Goal: Task Accomplishment & Management: Use online tool/utility

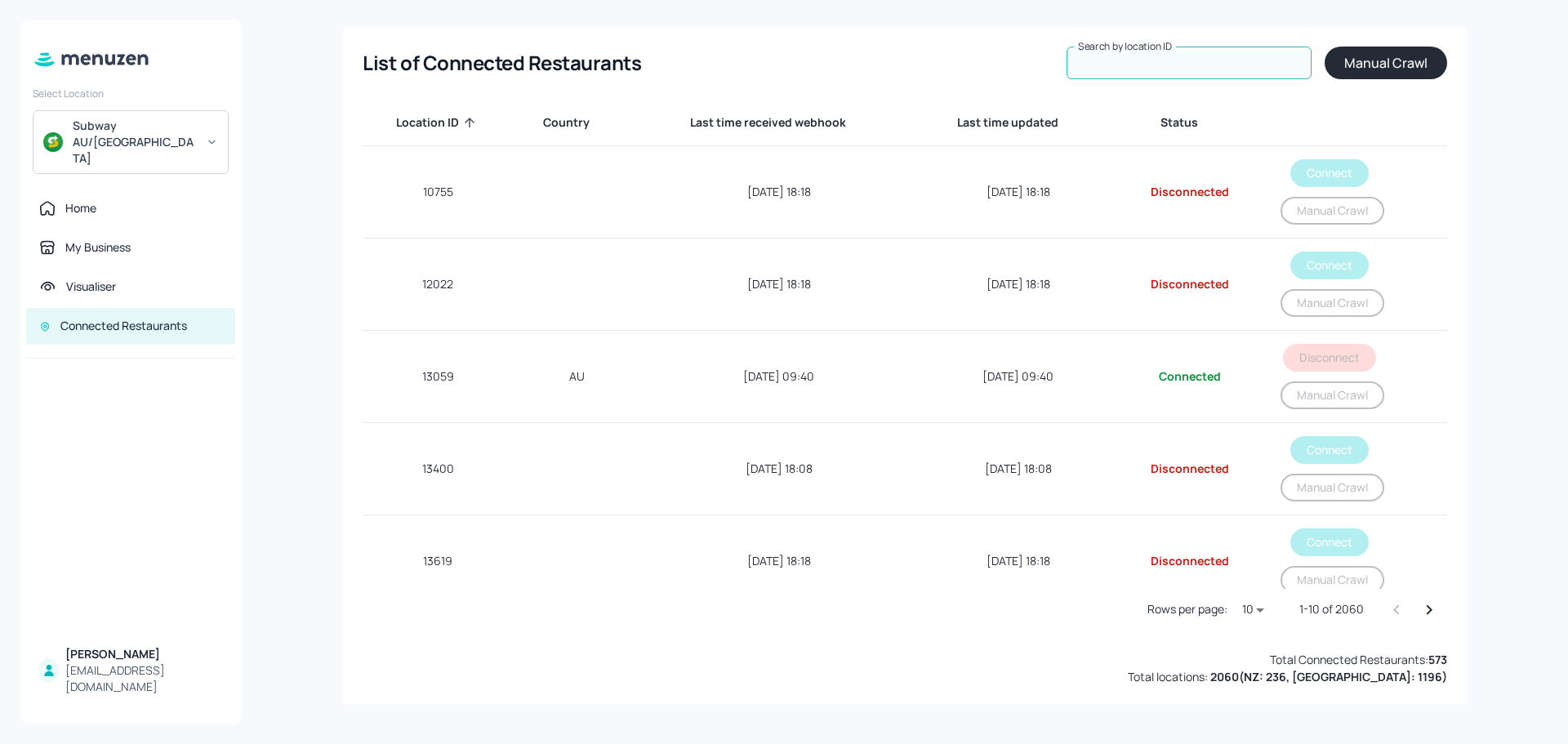
click at [1199, 52] on input "Search by location ID" at bounding box center [1190, 62] width 245 height 32
paste input "7"
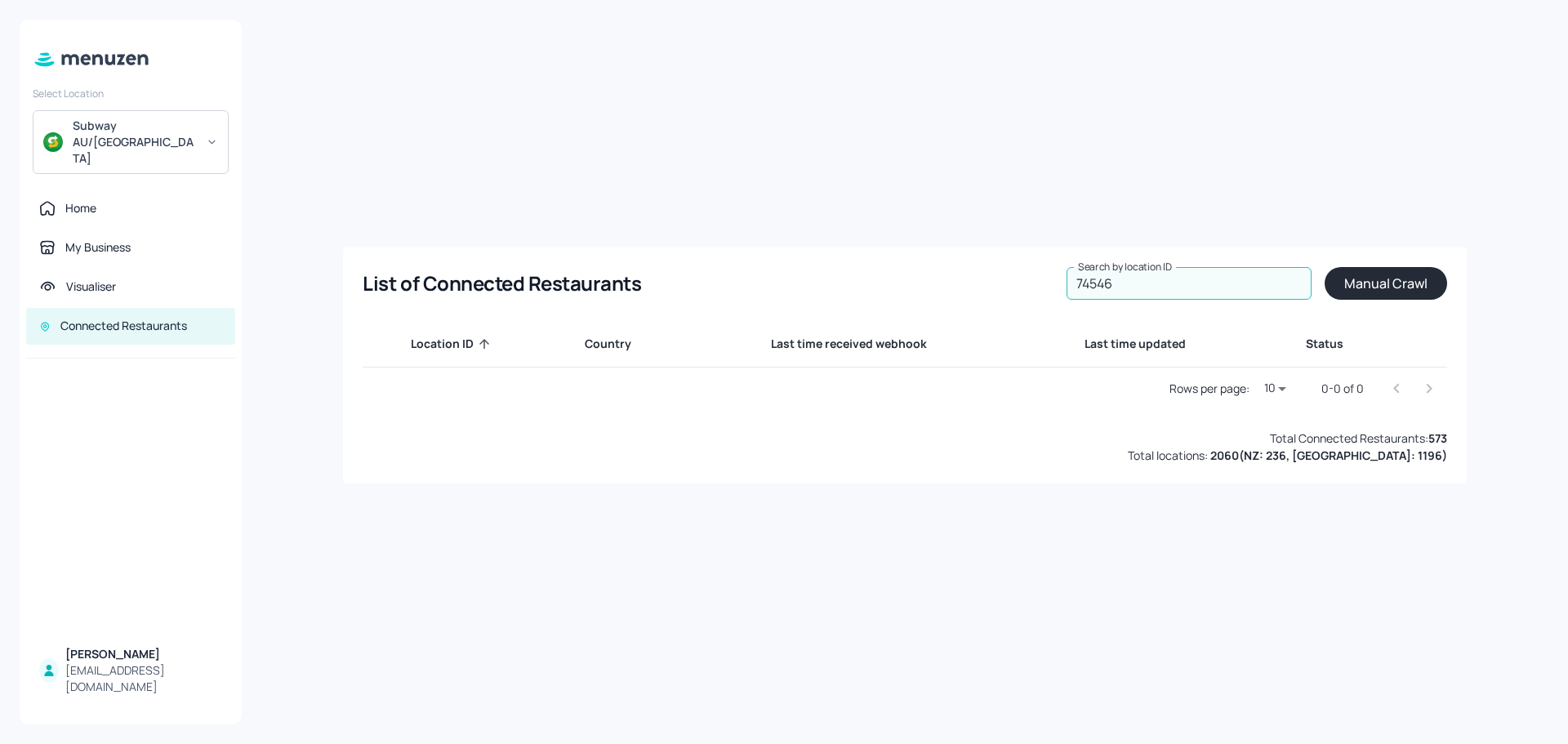
drag, startPoint x: 1130, startPoint y: 289, endPoint x: 1028, endPoint y: 289, distance: 102.0
click at [1028, 289] on div "List of Connected Restaurants Search by location ID 74546 Search by location ID…" at bounding box center [904, 282] width 1084 height 32
type input "74546"
click at [1365, 283] on button "Manual Crawl" at bounding box center [1385, 282] width 123 height 32
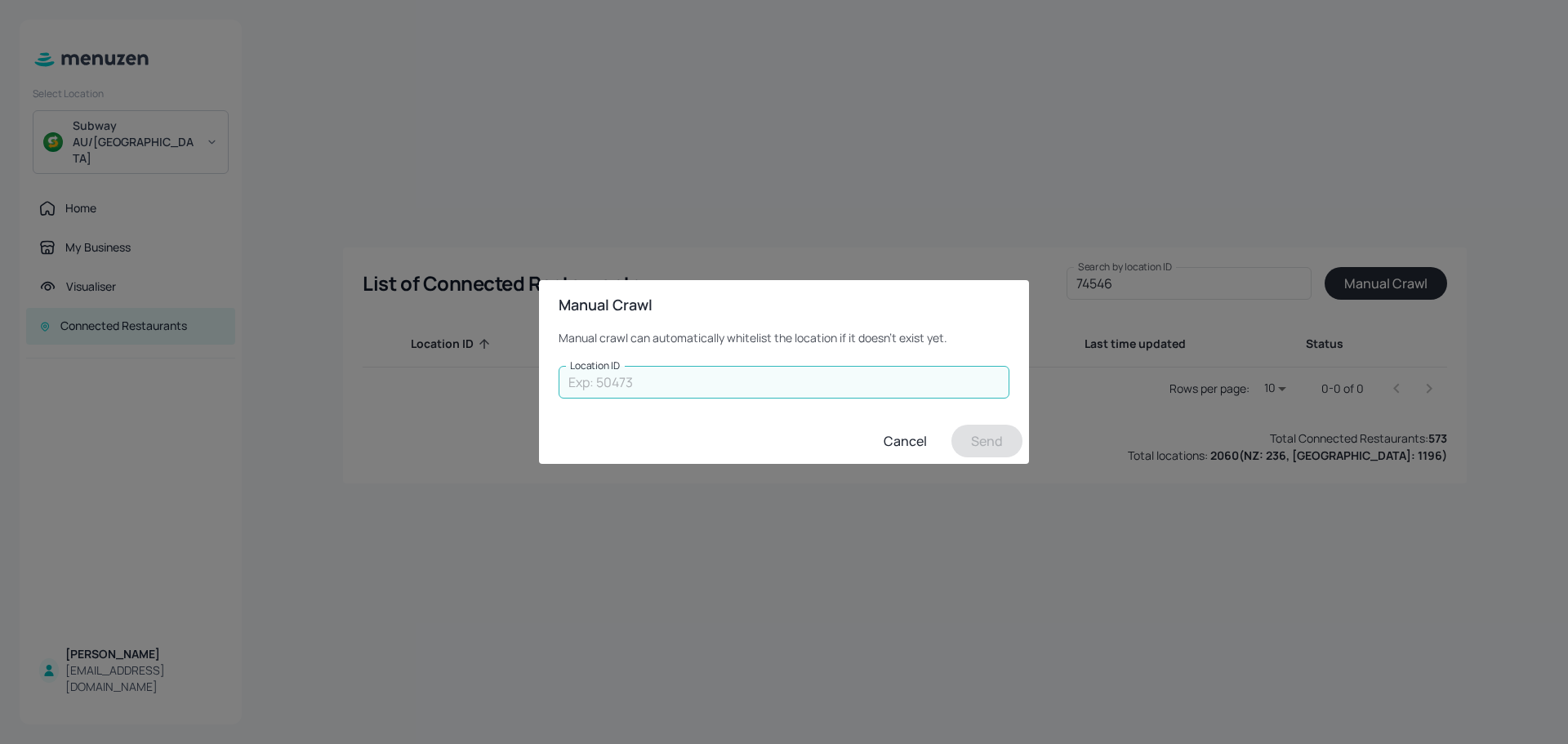
click at [727, 384] on input "Location ID" at bounding box center [784, 382] width 451 height 32
click at [688, 379] on input "Location ID" at bounding box center [784, 382] width 451 height 32
type input "74546"
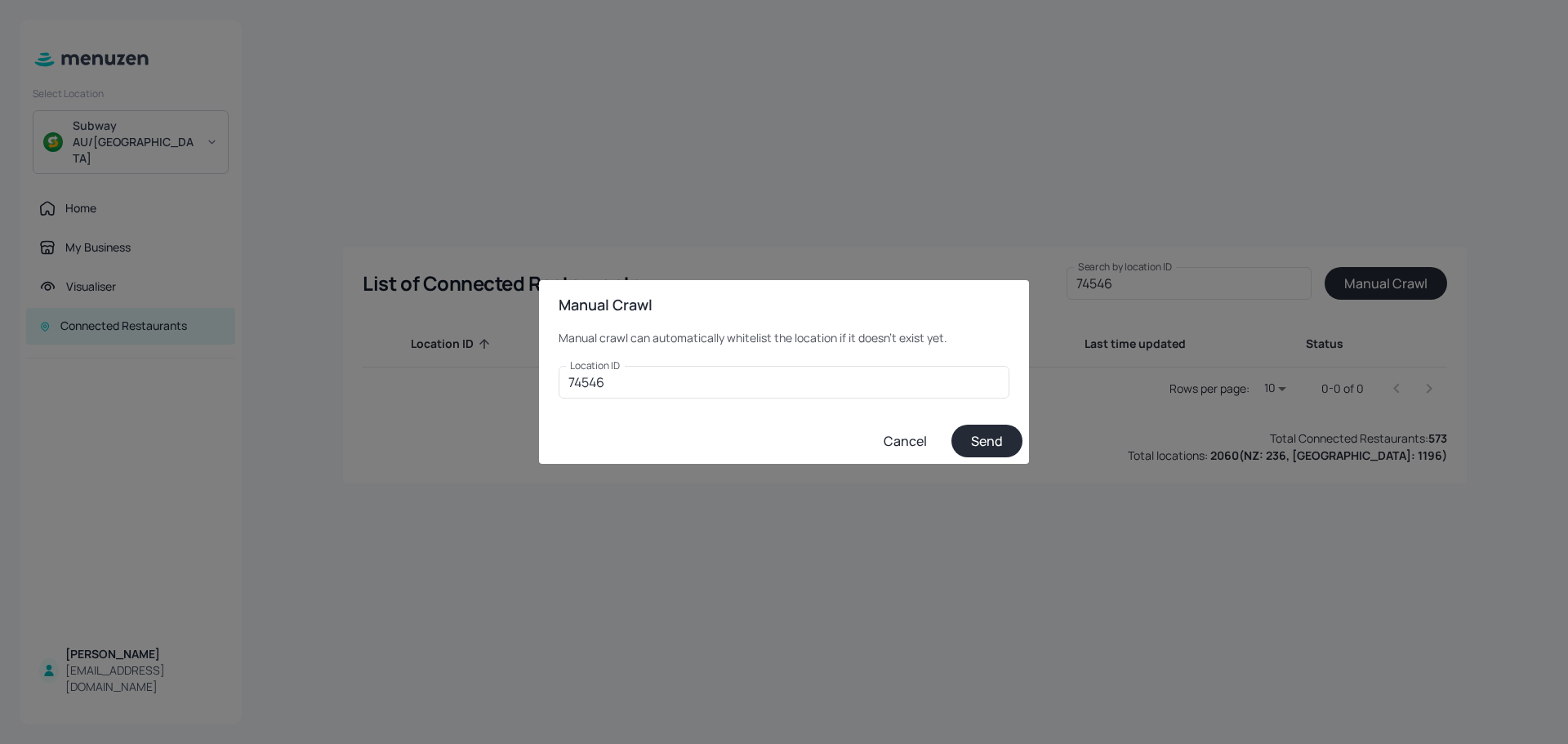
click at [998, 440] on button "Send" at bounding box center [986, 441] width 71 height 32
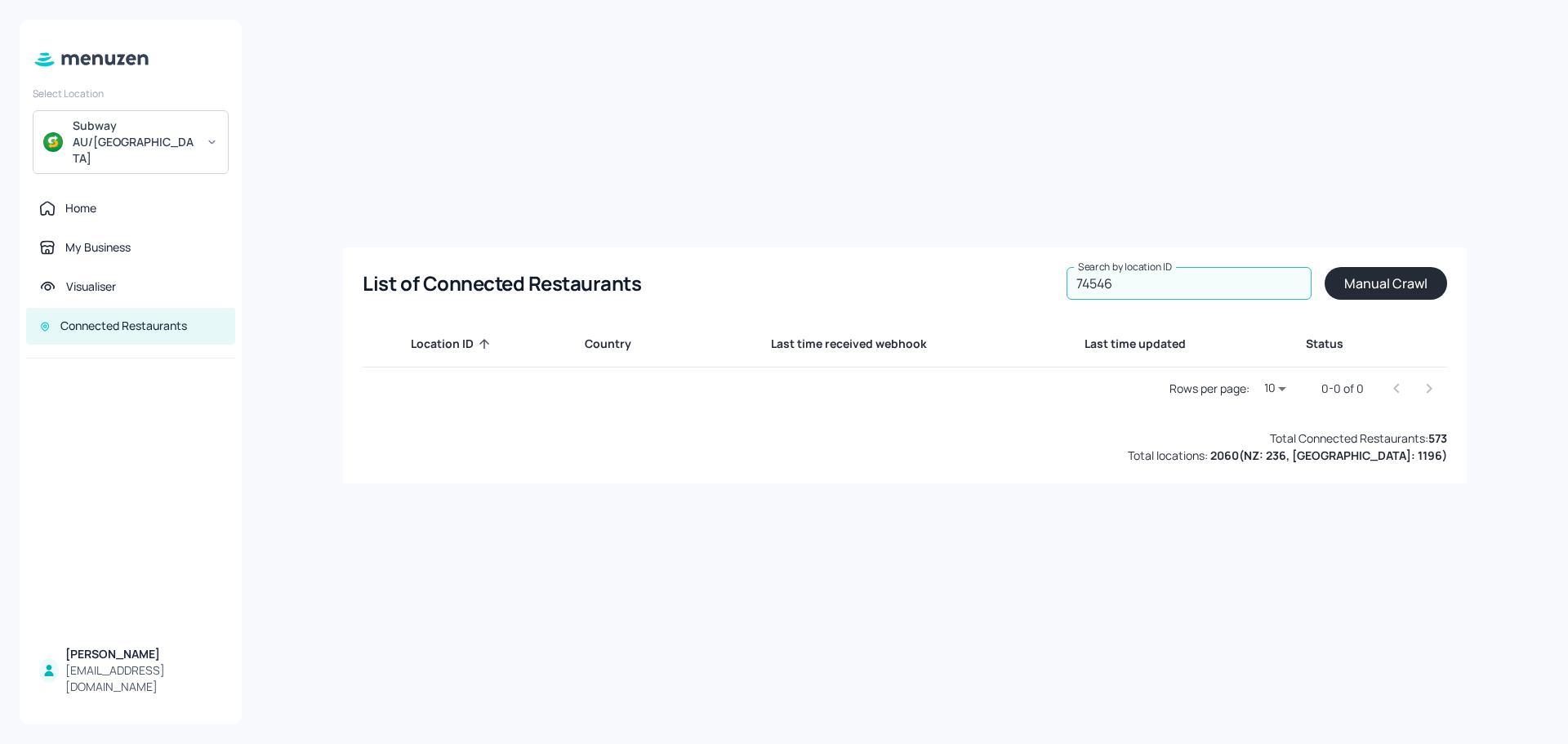
click at [1160, 290] on input "74546" at bounding box center [1190, 282] width 245 height 32
drag, startPoint x: 1156, startPoint y: 289, endPoint x: 1032, endPoint y: 287, distance: 124.0
click at [1032, 287] on div "List of Connected Restaurants Search by location ID 74546 Search by location ID…" at bounding box center [904, 282] width 1084 height 32
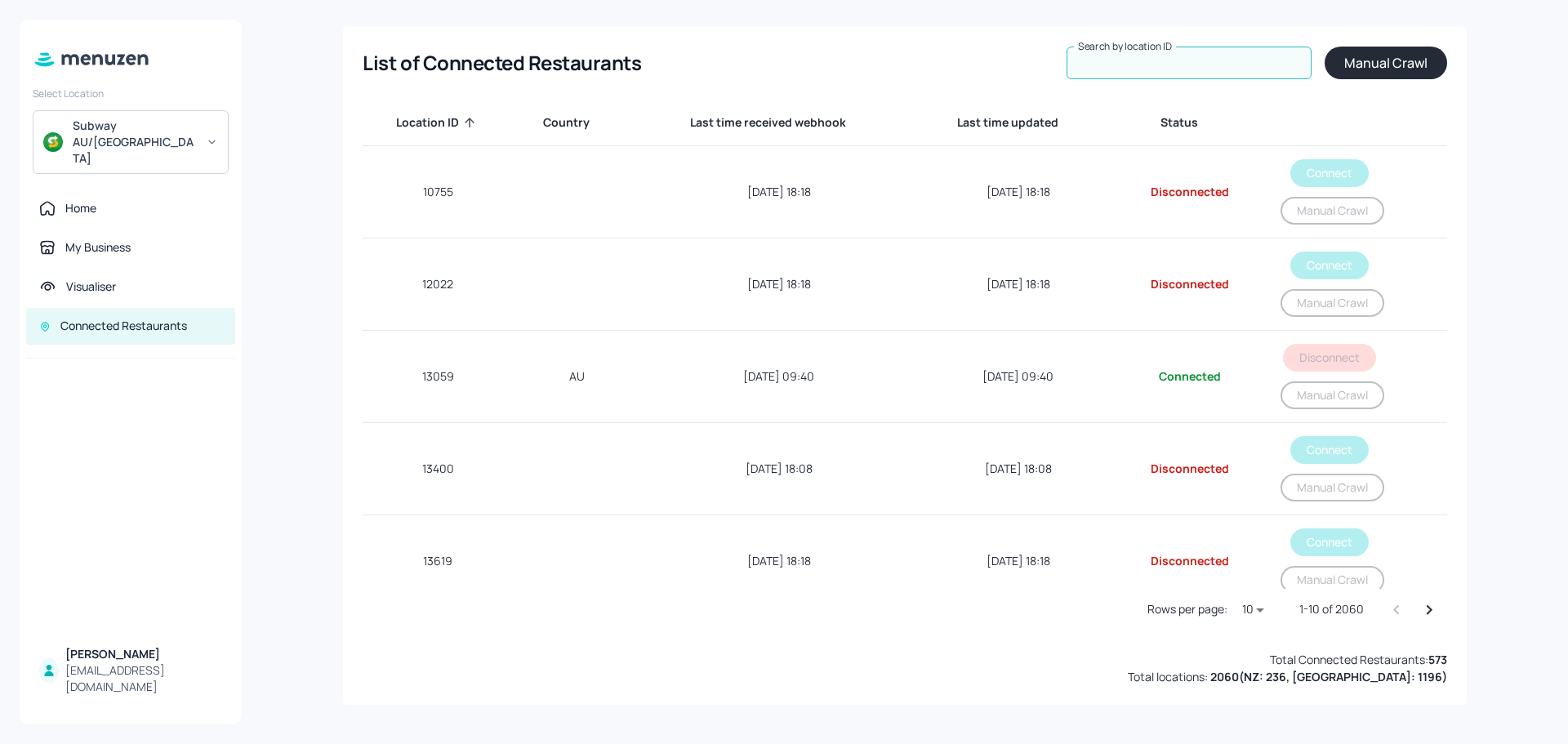
click at [710, 142] on th "Last time received webhook" at bounding box center [779, 122] width 277 height 47
click at [1139, 63] on input "Search by location ID" at bounding box center [1190, 62] width 245 height 32
paste input "74546"
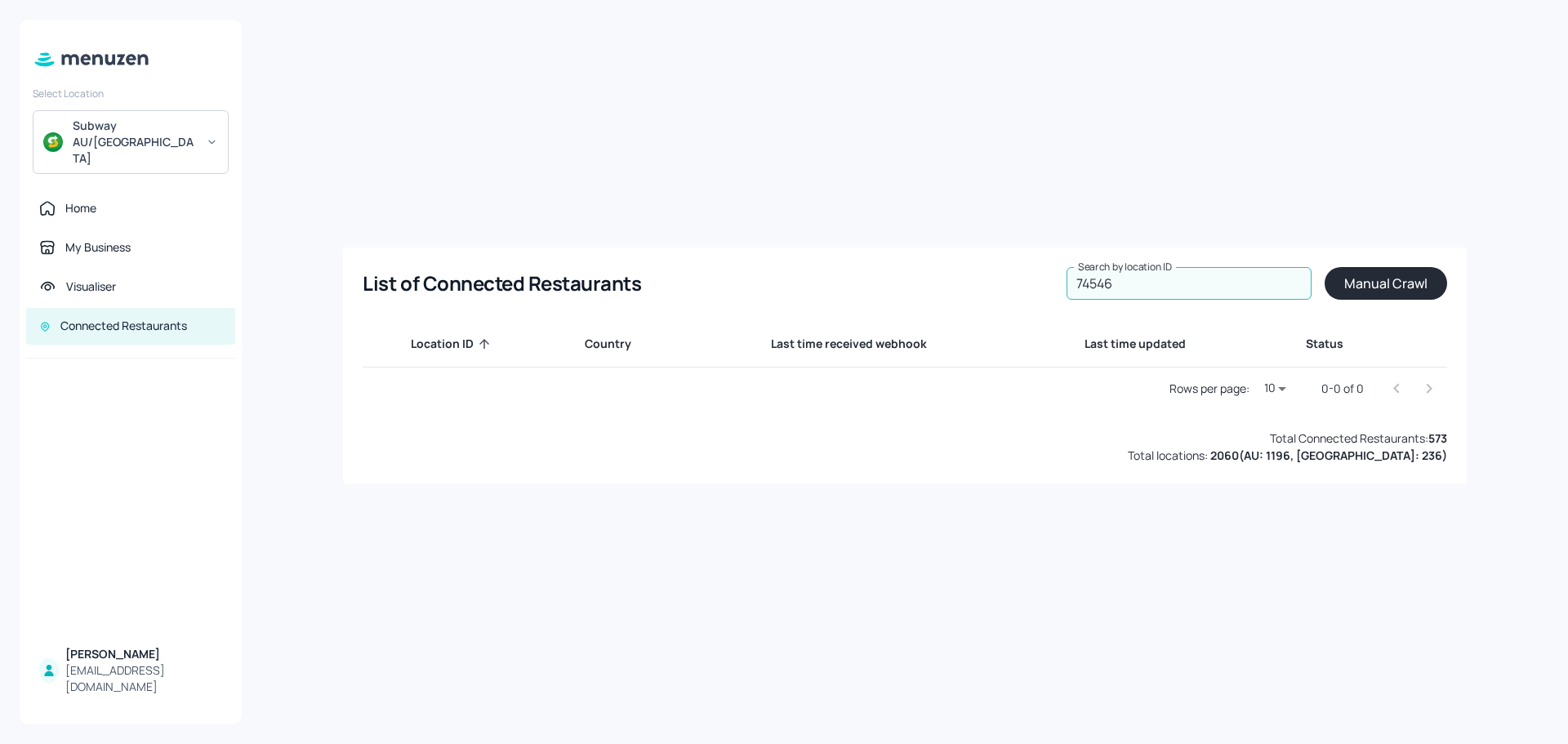
type input "74546"
click at [87, 200] on div "Home" at bounding box center [80, 208] width 31 height 17
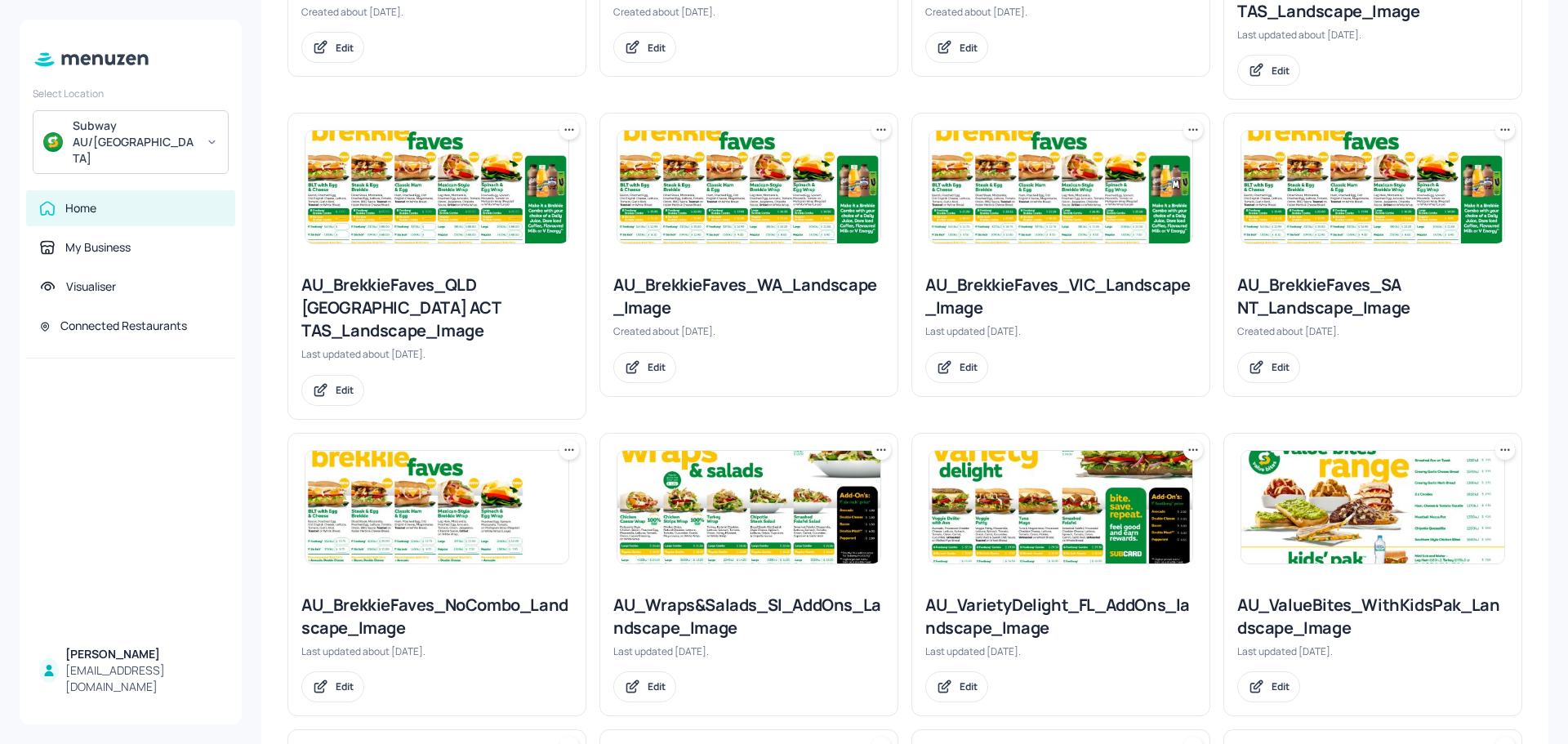
scroll to position [735, 0]
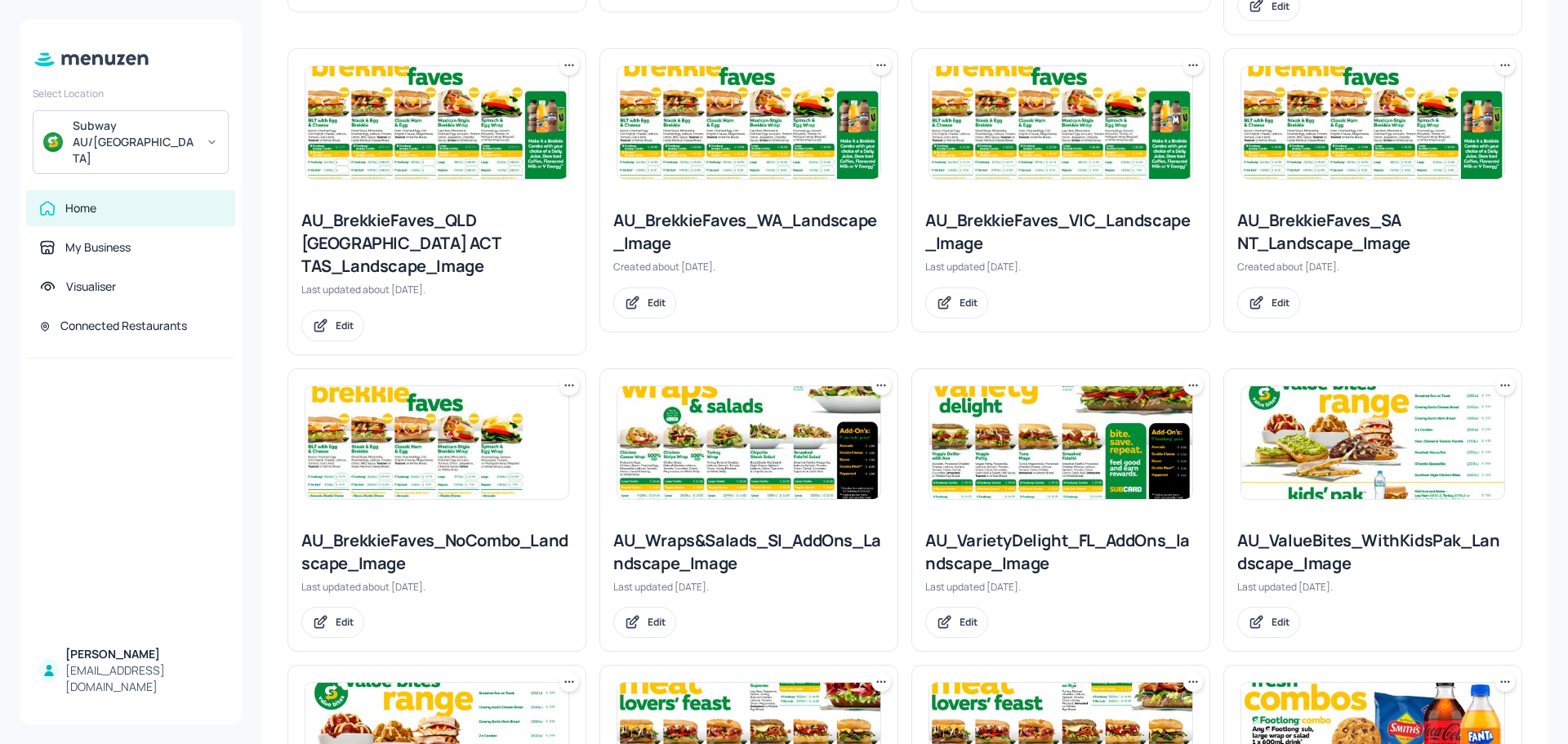
click at [743, 387] on img at bounding box center [749, 442] width 263 height 112
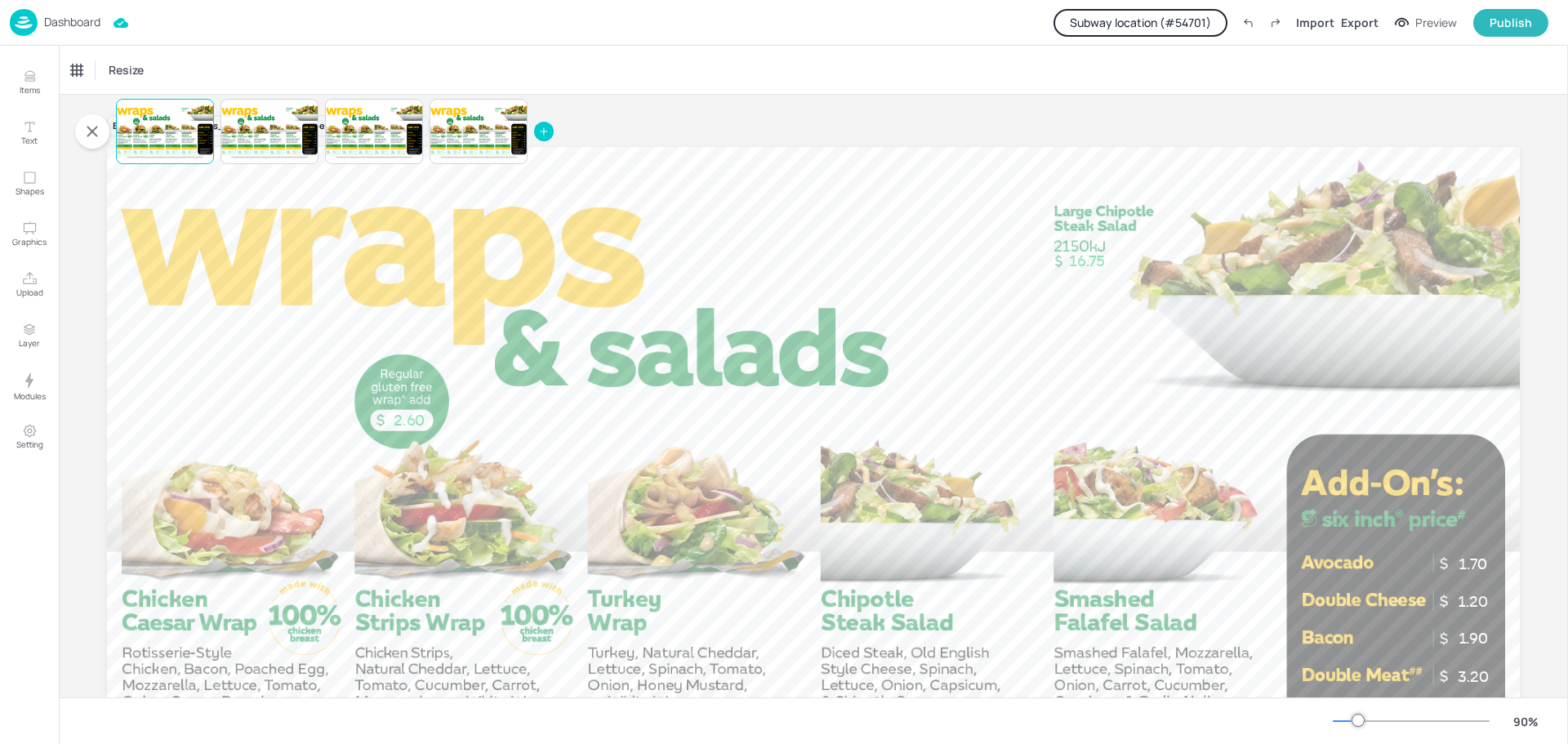
click at [1141, 27] on button "Subway location (# 54701 )" at bounding box center [1140, 22] width 174 height 27
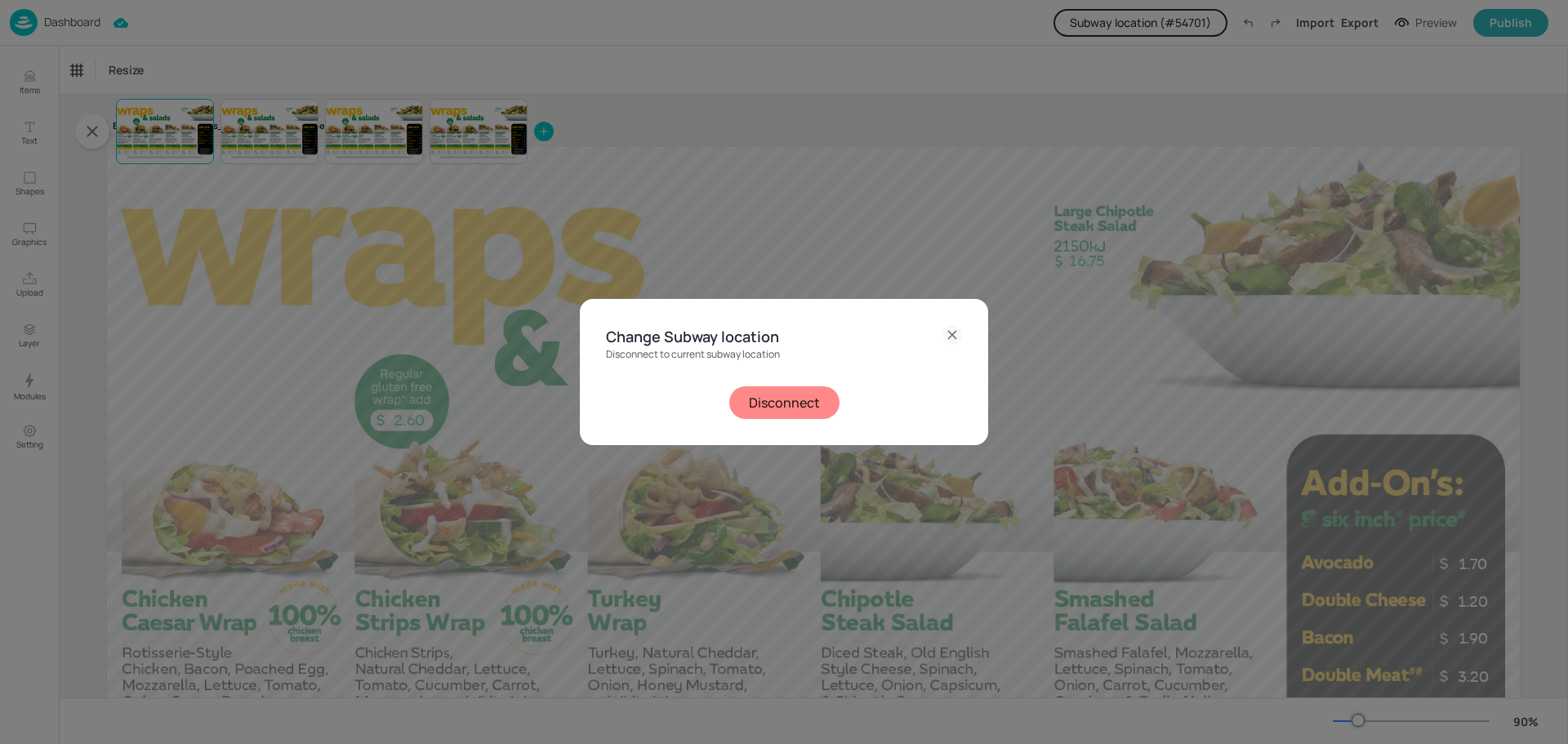
click at [807, 403] on button "Disconnect" at bounding box center [784, 402] width 110 height 32
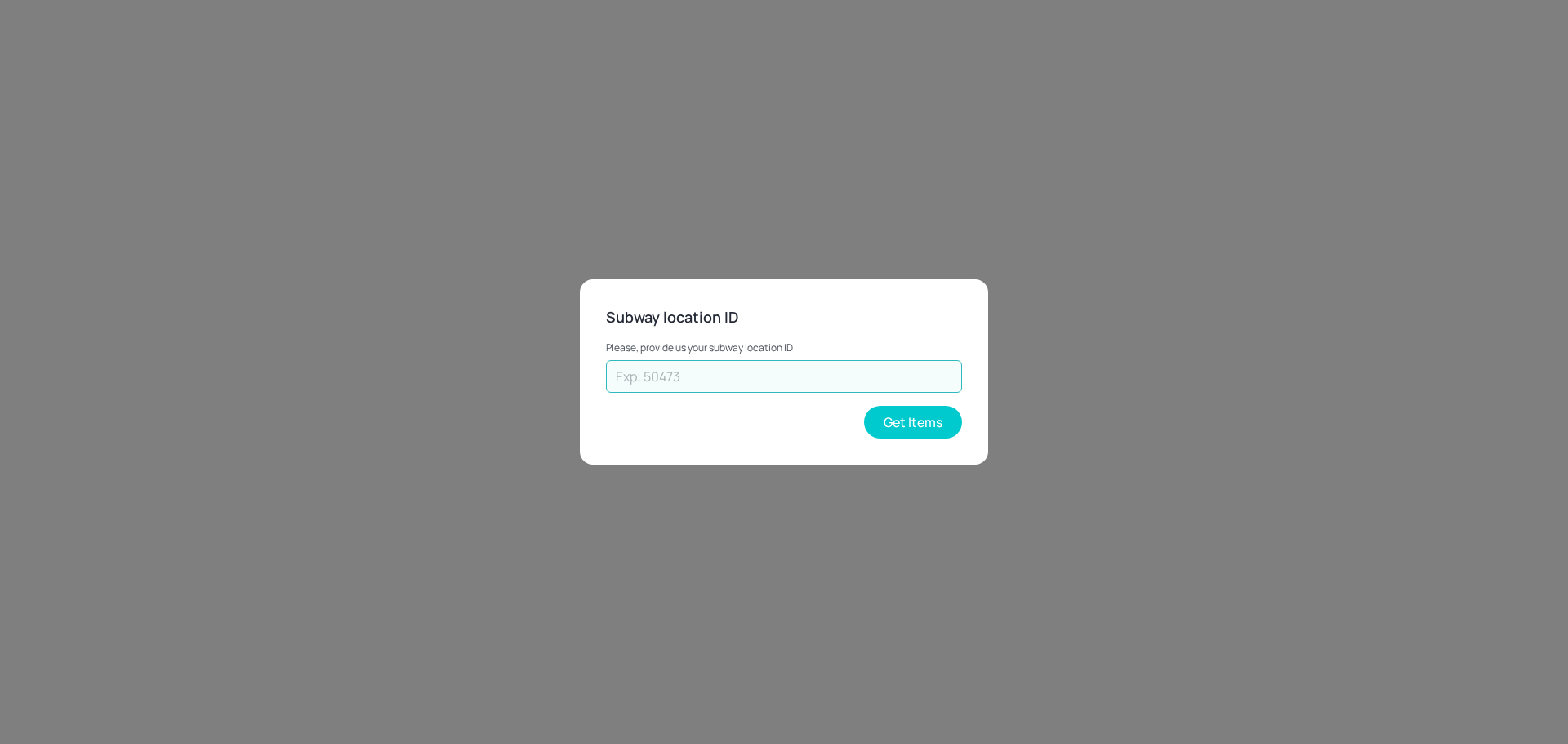
click at [748, 383] on input "text" at bounding box center [784, 376] width 356 height 32
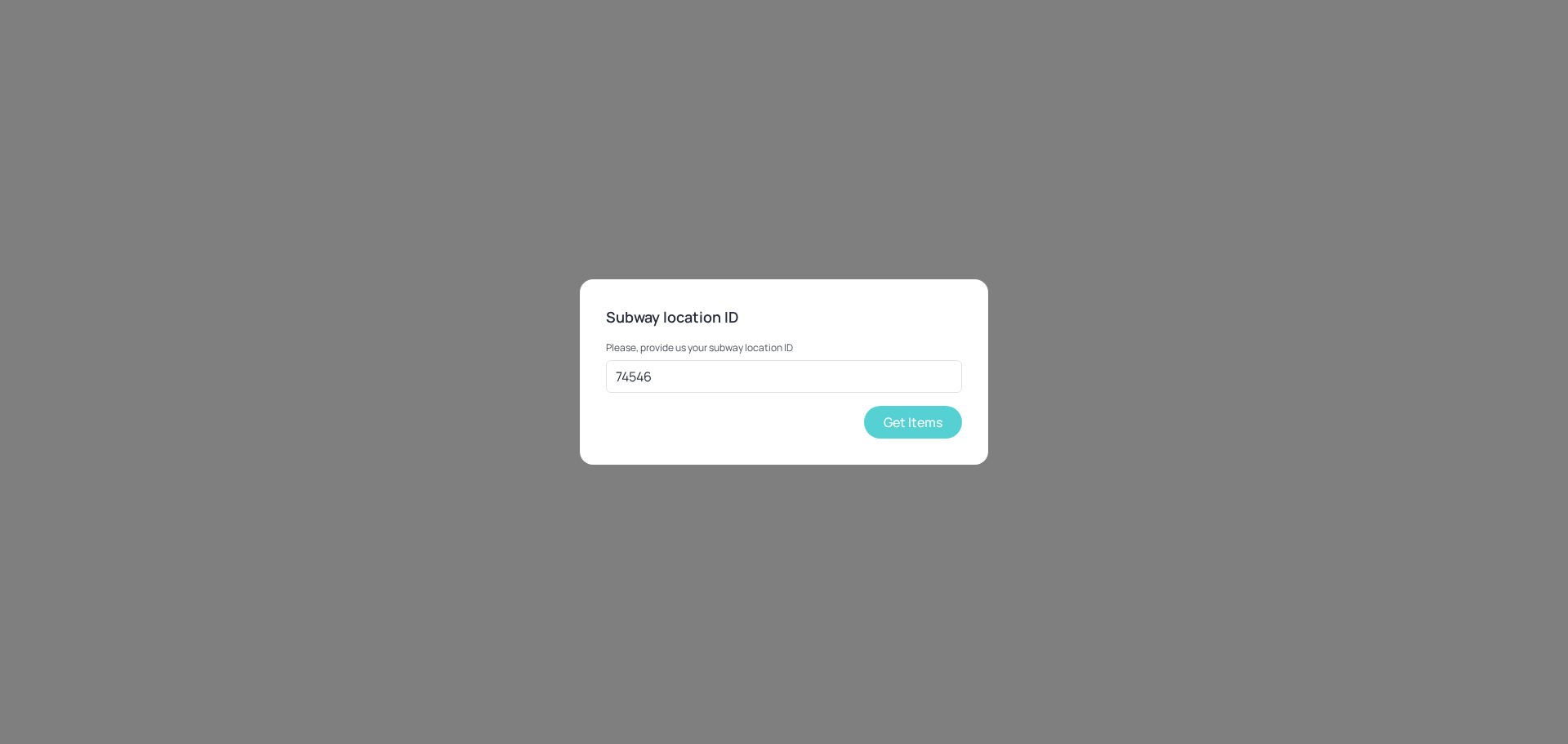
click at [911, 432] on button "Get Items" at bounding box center [914, 422] width 98 height 32
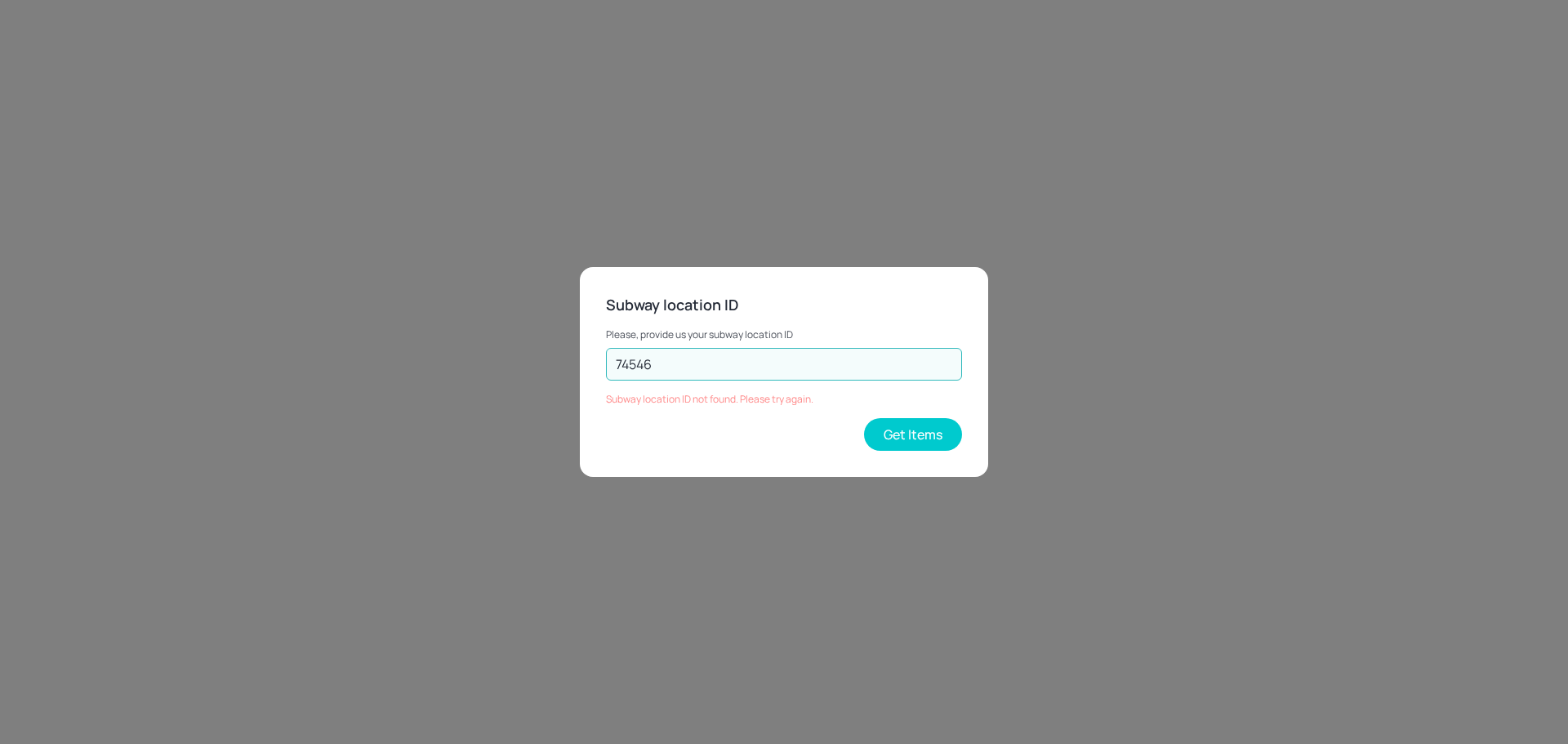
drag, startPoint x: 709, startPoint y: 362, endPoint x: 506, endPoint y: 370, distance: 203.2
click at [506, 370] on div "Subway location ID Please, provide us your subway location ID 74546 ​ Subway lo…" at bounding box center [784, 372] width 1568 height 744
type input "73602"
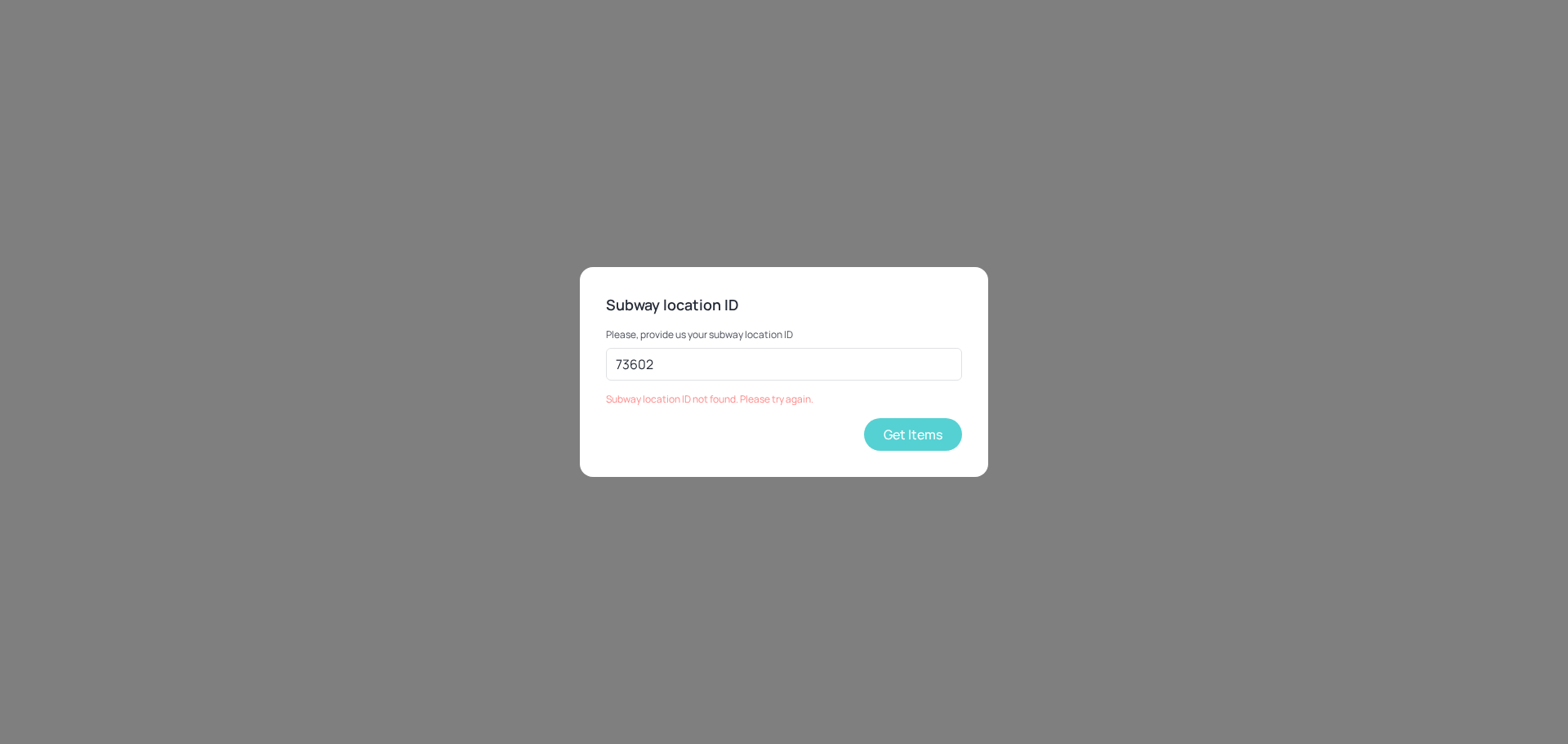
click at [944, 435] on button "Get Items" at bounding box center [914, 434] width 98 height 32
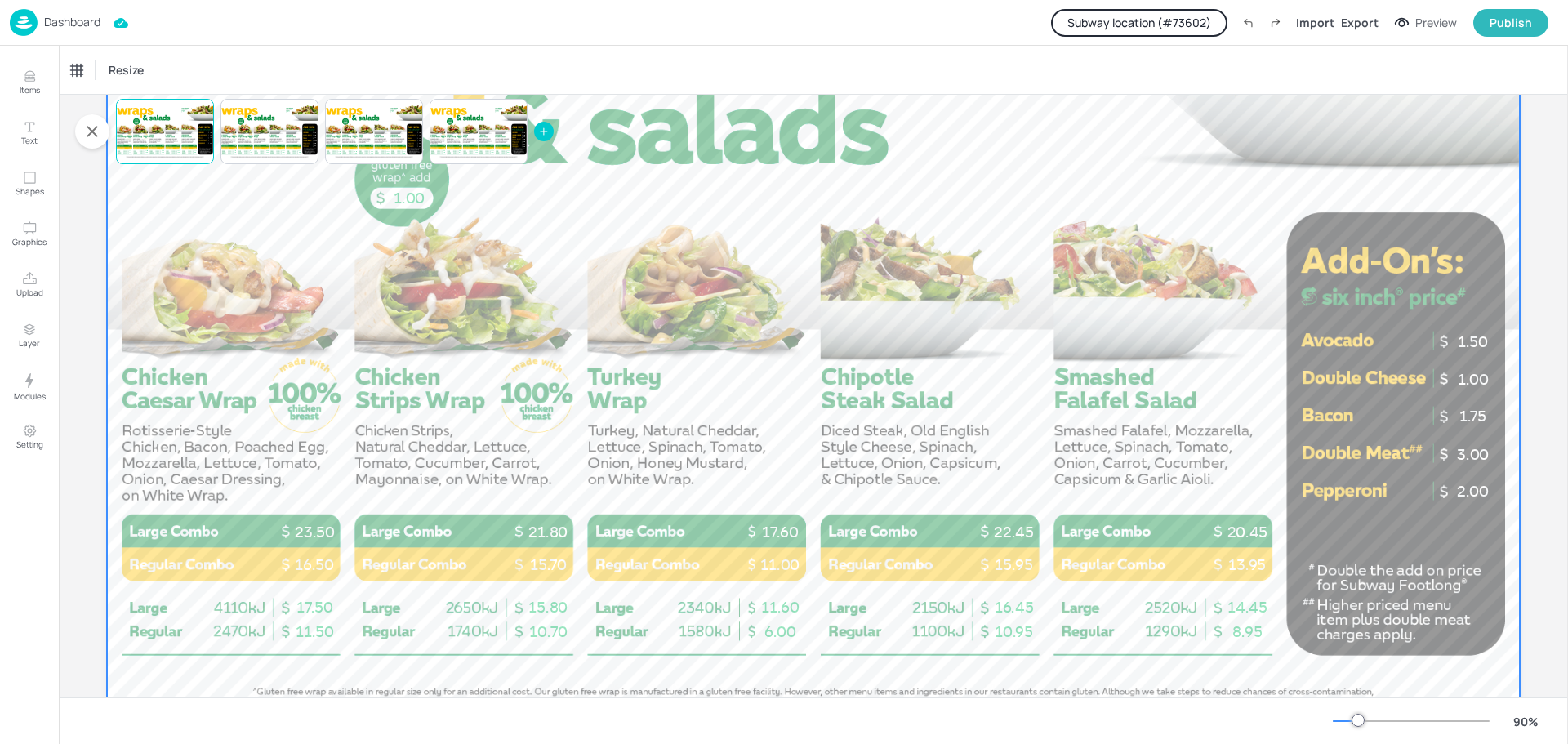
scroll to position [285, 0]
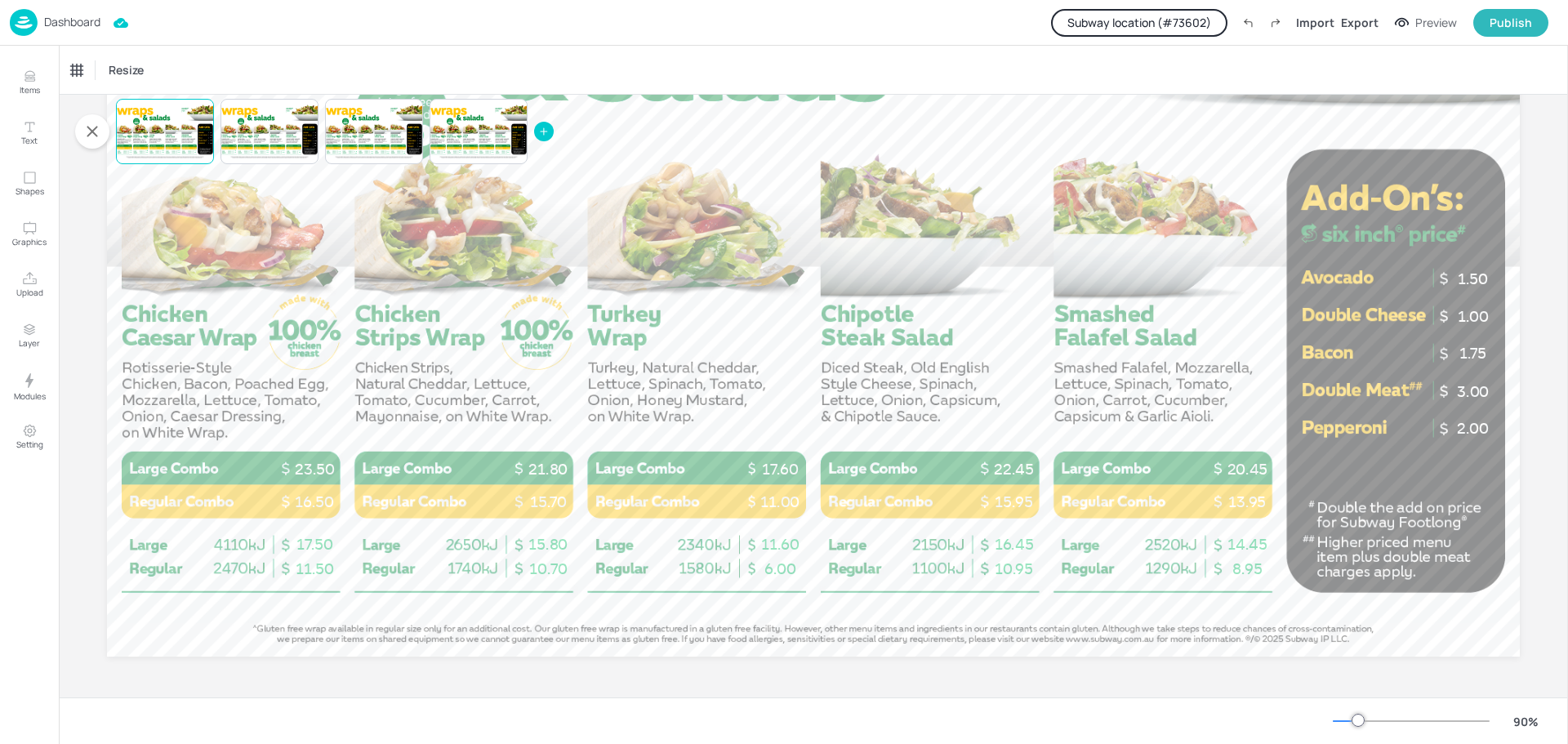
click at [58, 20] on p "Dashboard" at bounding box center [73, 22] width 57 height 12
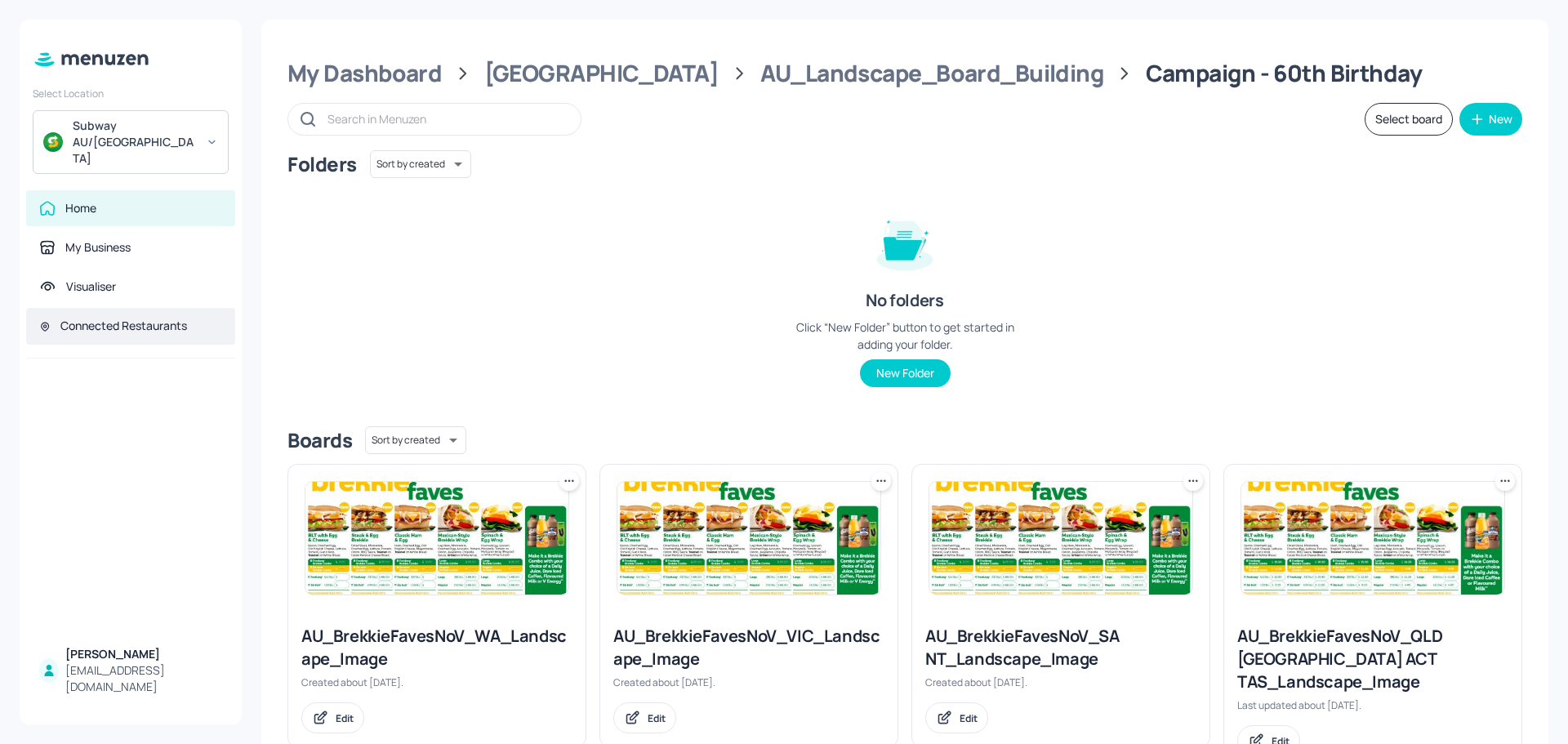
click at [91, 317] on div "Connected Restaurants" at bounding box center [124, 326] width 127 height 17
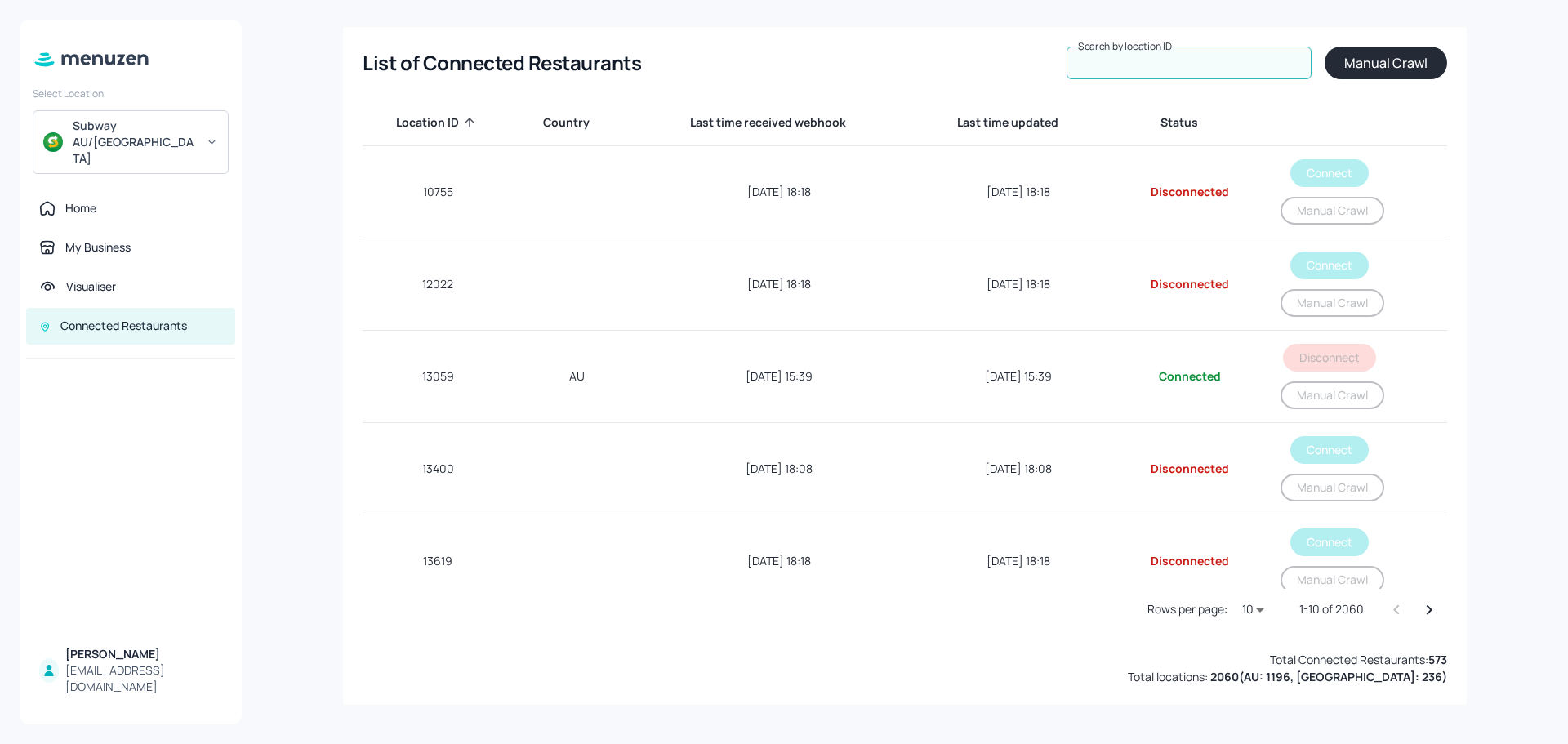
click at [1192, 55] on input "Search by location ID" at bounding box center [1190, 62] width 245 height 32
type input "74546"
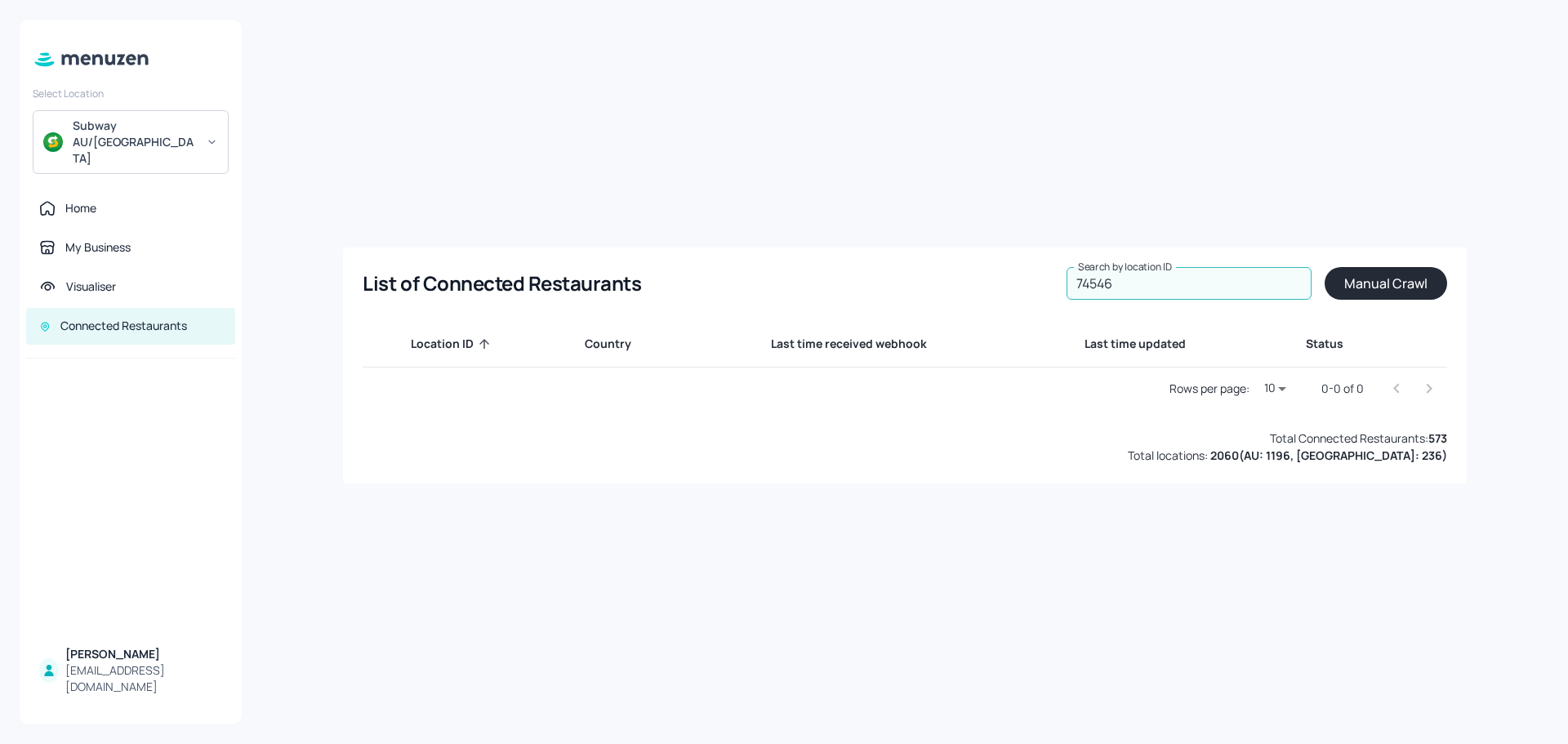
drag, startPoint x: 1181, startPoint y: 281, endPoint x: 985, endPoint y: 288, distance: 196.1
click at [985, 288] on div "List of Connected Restaurants Search by location ID 74546 Search by location ID…" at bounding box center [904, 282] width 1084 height 32
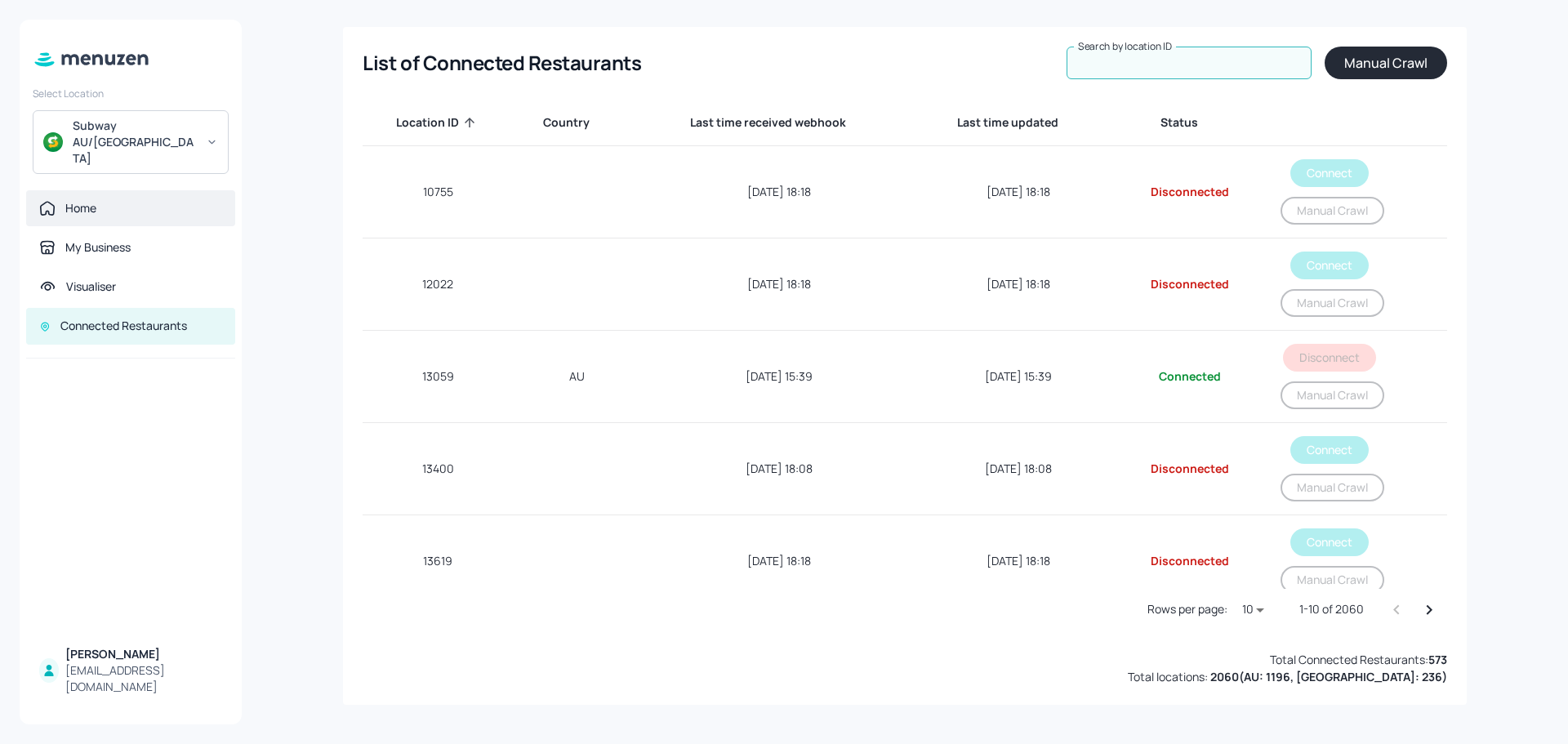
click at [88, 200] on div "Home" at bounding box center [80, 208] width 31 height 17
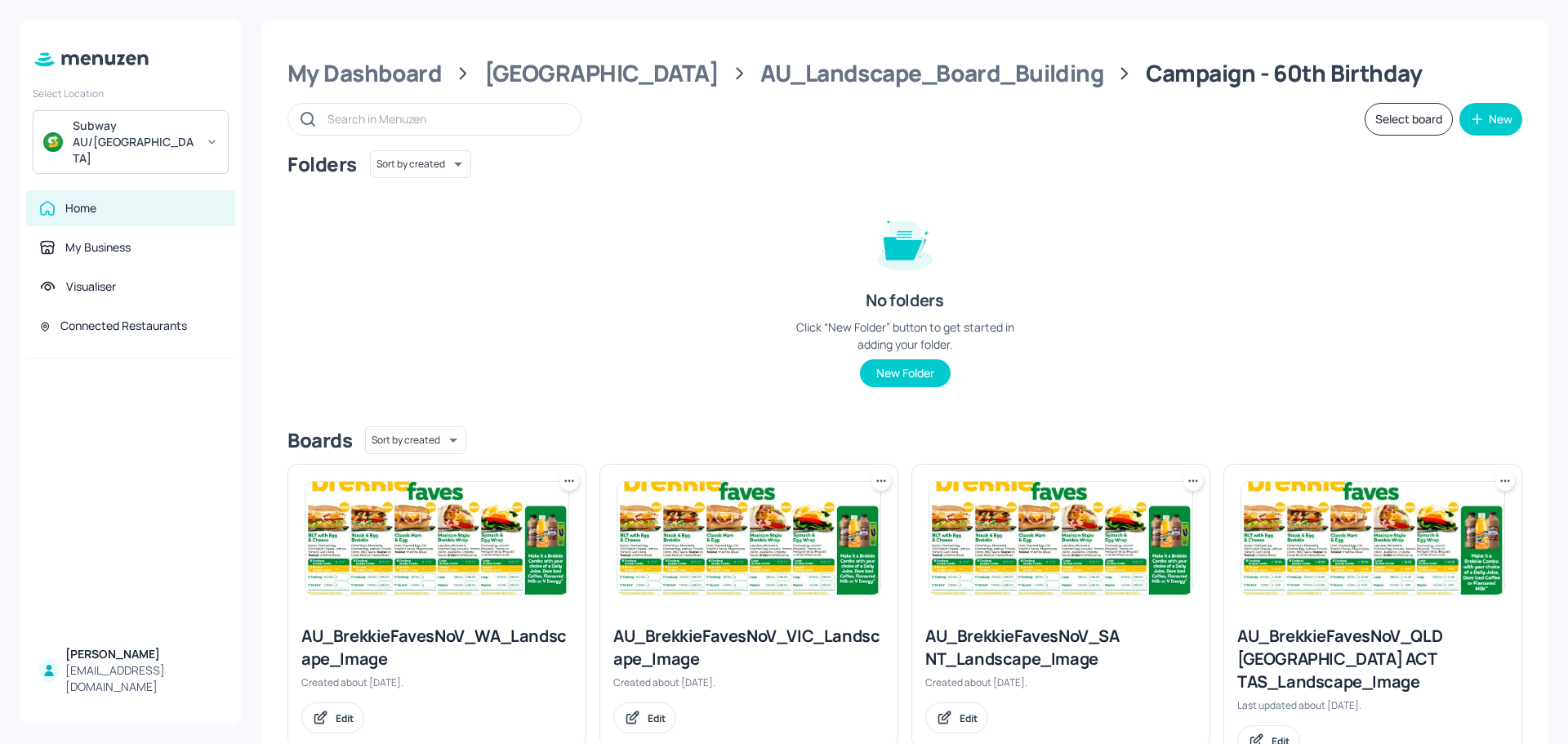
click at [620, 251] on div "Folders Sort by created id ​ No folders Click “New Folder” button to get starte…" at bounding box center [904, 282] width 1235 height 263
